Goal: Entertainment & Leisure: Consume media (video, audio)

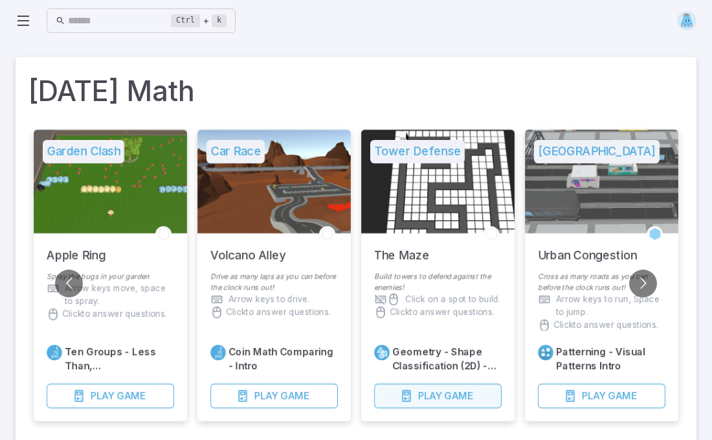
click at [459, 393] on span "Game" at bounding box center [458, 396] width 29 height 14
click at [458, 399] on span "Game" at bounding box center [458, 396] width 29 height 14
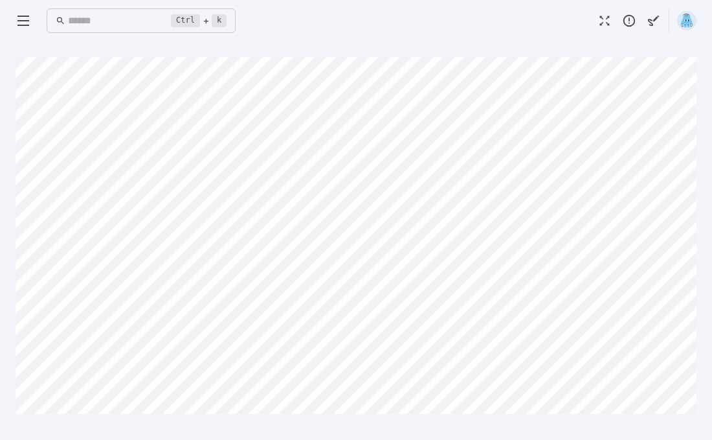
click at [22, 15] on icon at bounding box center [24, 21] width 16 height 16
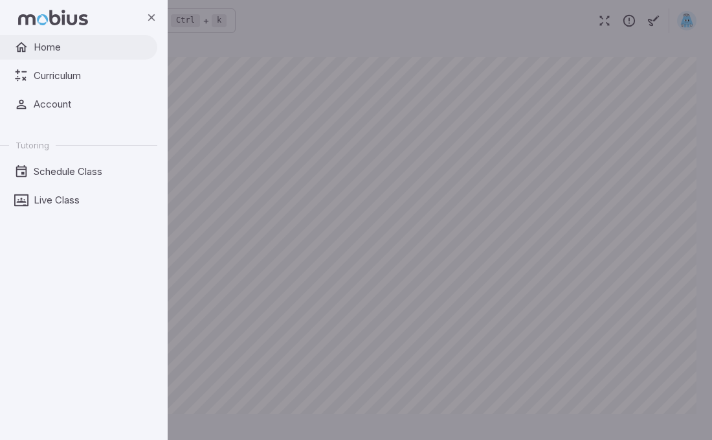
click at [38, 44] on span "Home" at bounding box center [91, 47] width 115 height 14
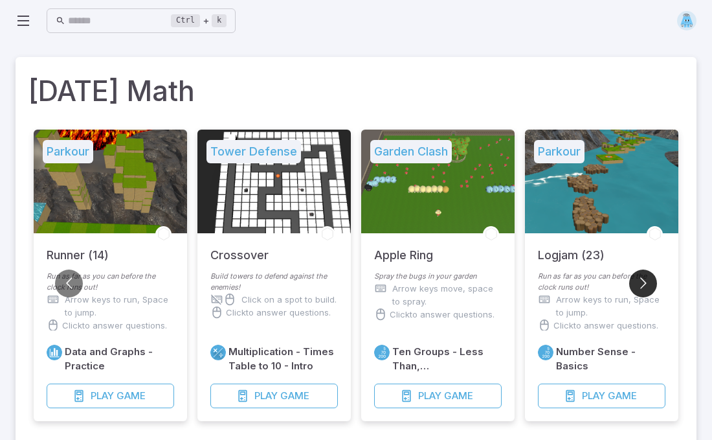
click at [635, 285] on button "Go to next slide" at bounding box center [643, 283] width 28 height 28
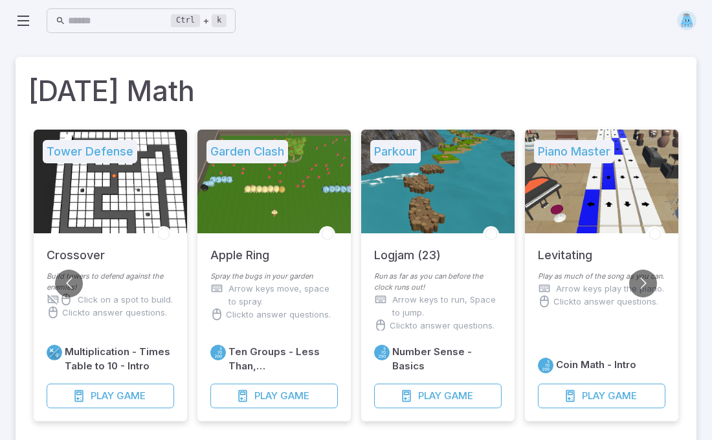
click at [457, 288] on p "Run as far as you can before the clock runs out!" at bounding box center [438, 282] width 128 height 22
click at [446, 390] on span "Game" at bounding box center [458, 396] width 29 height 14
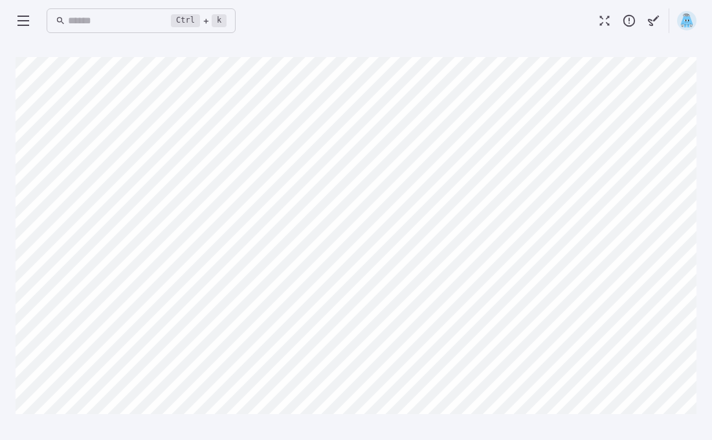
click at [316, 40] on div "Ctrl + k ​" at bounding box center [356, 20] width 681 height 41
click at [16, 20] on icon at bounding box center [24, 21] width 16 height 16
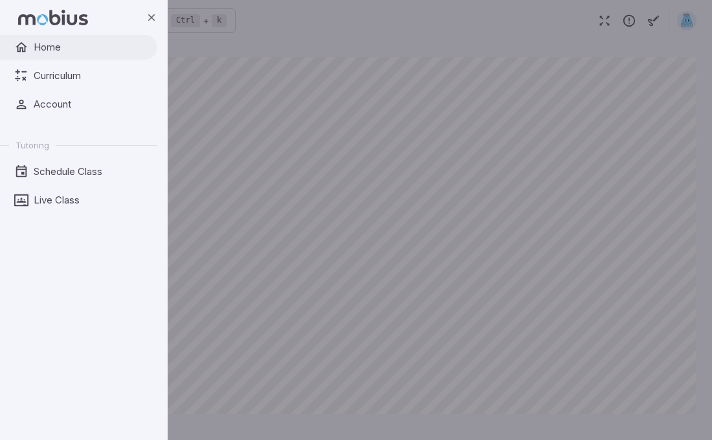
click at [58, 49] on span "Home" at bounding box center [91, 47] width 115 height 14
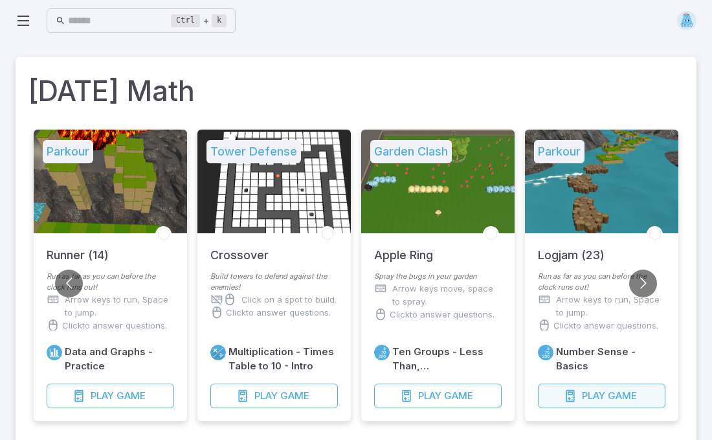
click at [585, 383] on button "Play Game" at bounding box center [602, 395] width 128 height 25
click at [65, 280] on button "Go to previous slide" at bounding box center [69, 283] width 28 height 28
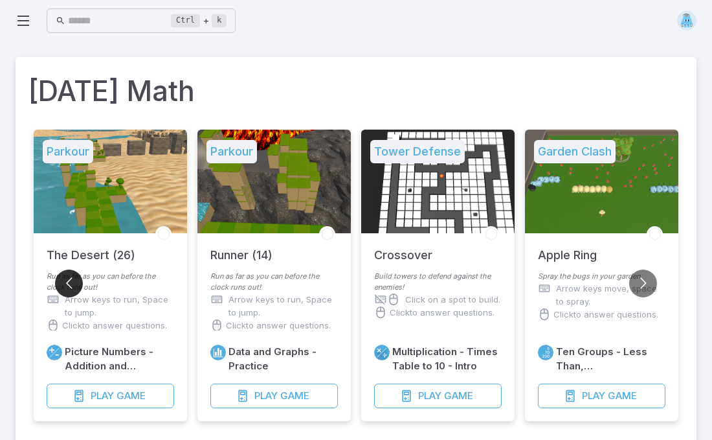
click at [65, 280] on button "Go to previous slide" at bounding box center [69, 283] width 28 height 28
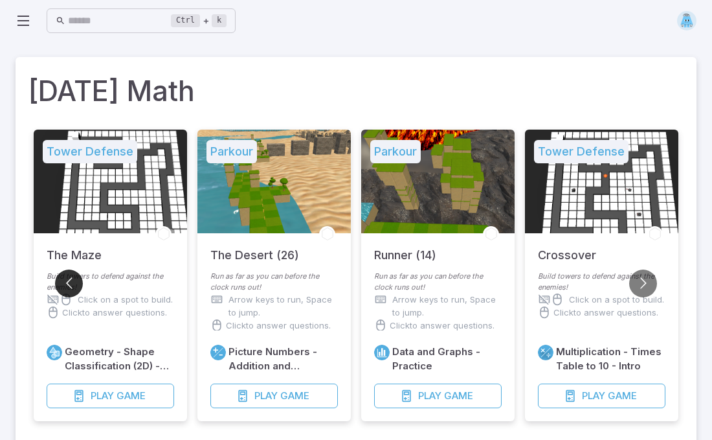
click at [65, 280] on button "Go to previous slide" at bounding box center [69, 283] width 28 height 28
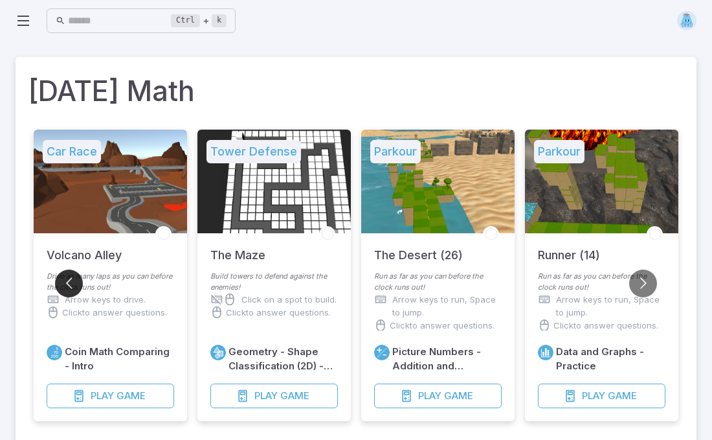
click at [65, 280] on button "Go to previous slide" at bounding box center [69, 283] width 28 height 28
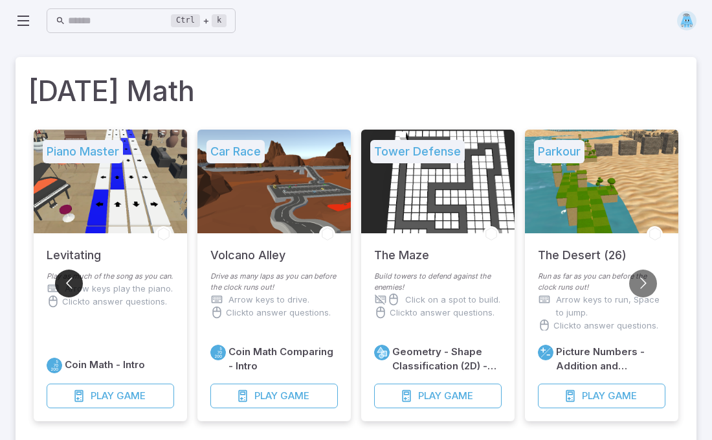
click at [65, 280] on button "Go to previous slide" at bounding box center [69, 283] width 28 height 28
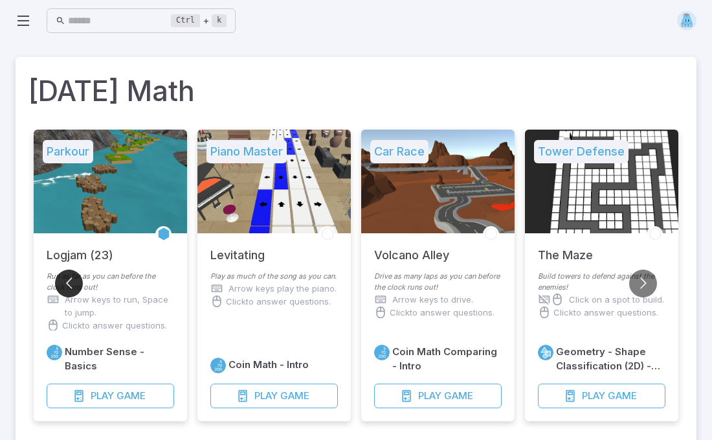
click at [65, 280] on button "Go to previous slide" at bounding box center [69, 283] width 28 height 28
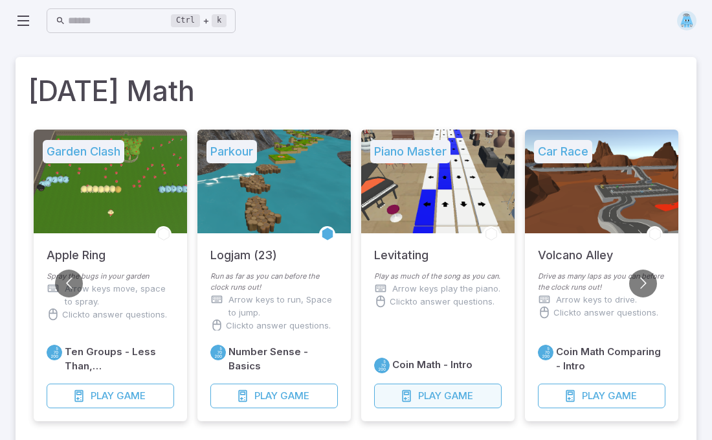
click at [448, 392] on span "Game" at bounding box center [458, 396] width 29 height 14
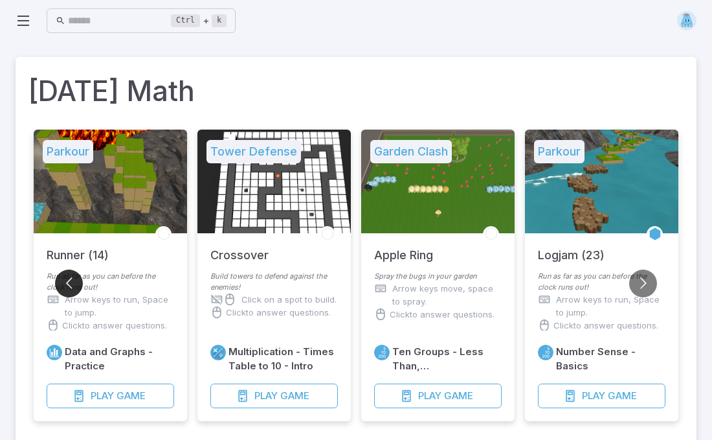
click at [76, 282] on button "Go to previous slide" at bounding box center [69, 283] width 28 height 28
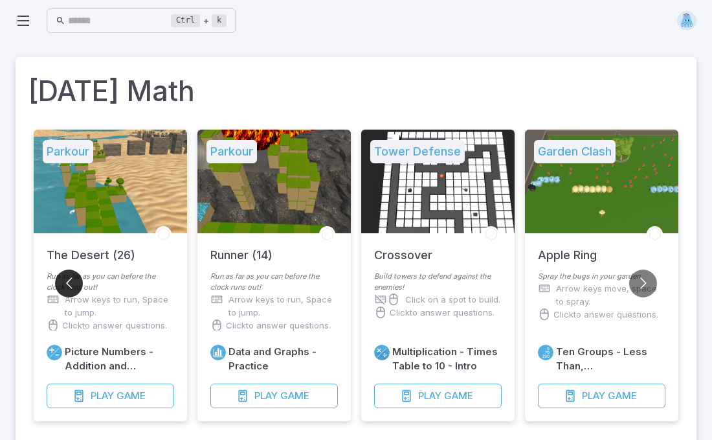
click at [76, 282] on button "Go to previous slide" at bounding box center [69, 283] width 28 height 28
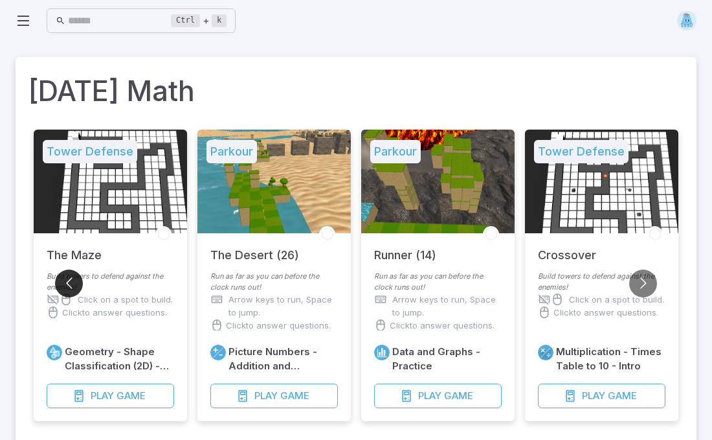
click at [76, 282] on button "Go to previous slide" at bounding box center [69, 283] width 28 height 28
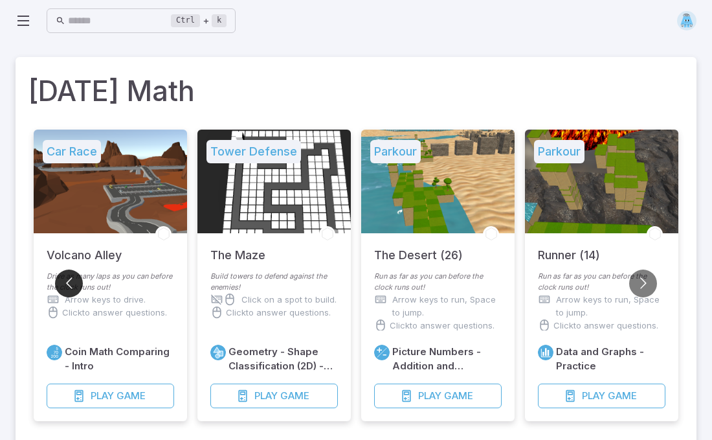
click at [76, 282] on button "Go to previous slide" at bounding box center [69, 283] width 28 height 28
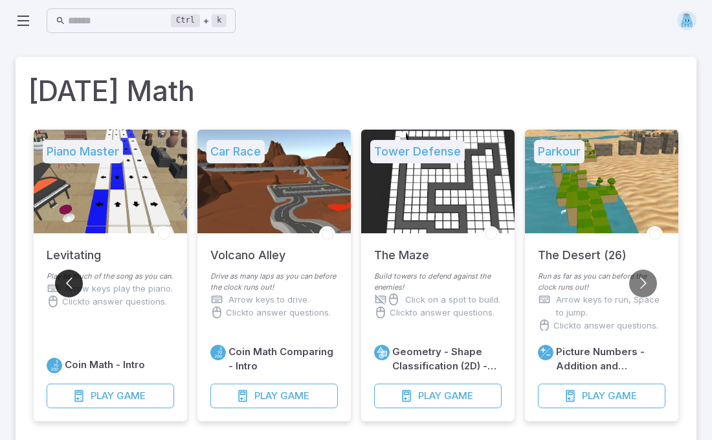
click at [76, 282] on button "Go to previous slide" at bounding box center [69, 283] width 28 height 28
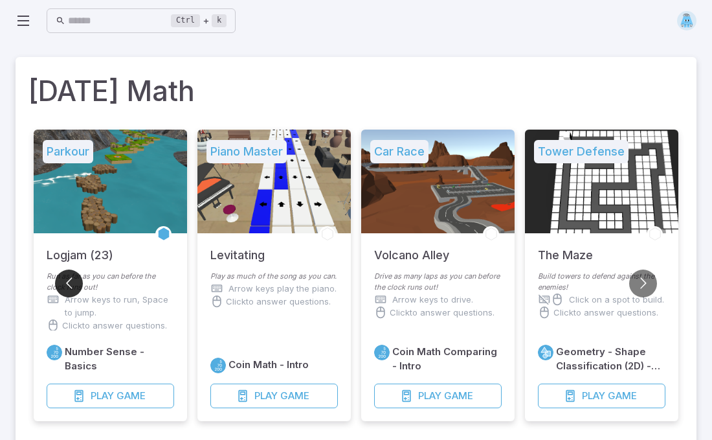
click at [76, 282] on button "Go to previous slide" at bounding box center [69, 283] width 28 height 28
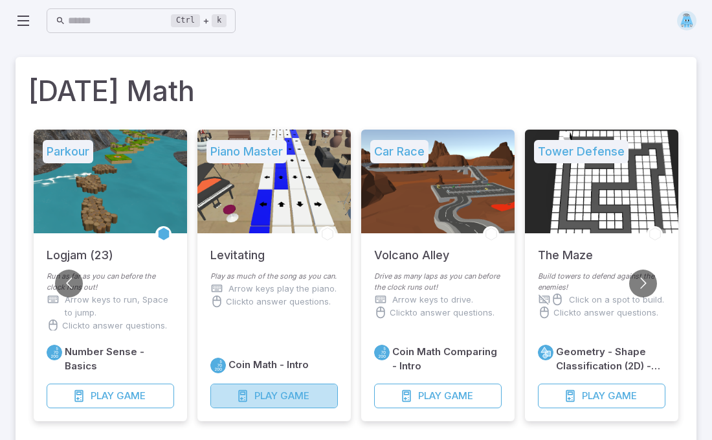
click at [257, 389] on span "Play" at bounding box center [266, 396] width 23 height 14
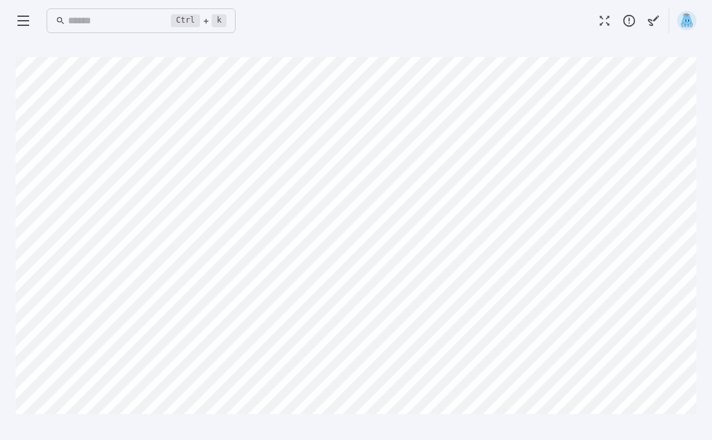
click at [27, 17] on icon at bounding box center [24, 21] width 16 height 16
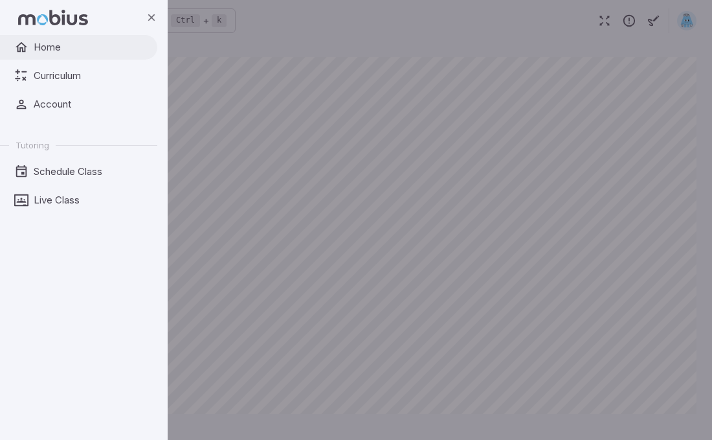
click at [40, 42] on span "Home" at bounding box center [91, 47] width 115 height 14
